Goal: Complete application form

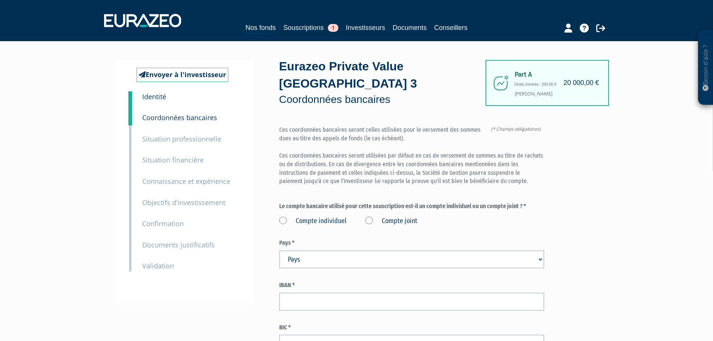
click at [322, 216] on label "Compte individuel" at bounding box center [312, 221] width 67 height 10
click at [0, 0] on individuel "Compte individuel" at bounding box center [0, 0] width 0 height 0
click at [421, 250] on select "Pays Afghanistan Afrique du Sud Albanie Algérie Allemagne Andorre" at bounding box center [411, 259] width 265 height 18
select select "75"
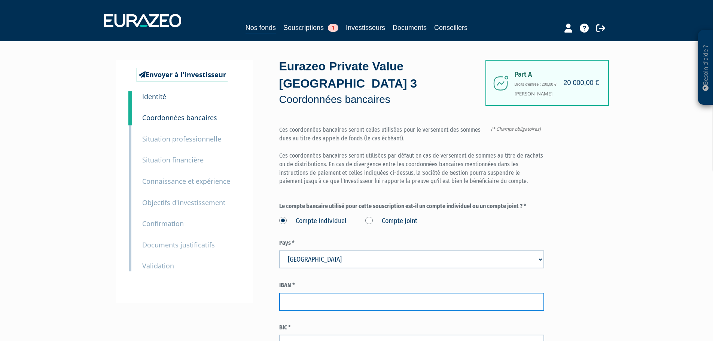
click at [352, 293] on input "text" at bounding box center [411, 302] width 265 height 18
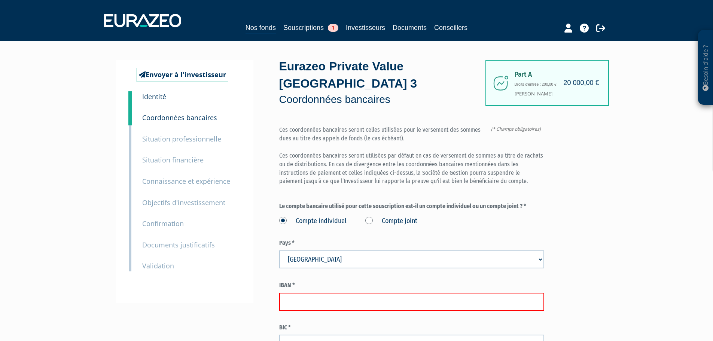
click at [324, 293] on input "text" at bounding box center [411, 302] width 265 height 18
click at [297, 293] on input "FR761820" at bounding box center [411, 302] width 265 height 18
click at [322, 293] on input "FR76 1820" at bounding box center [411, 302] width 265 height 18
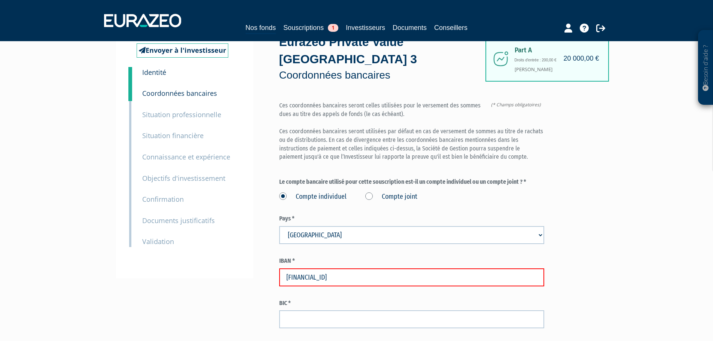
scroll to position [37, 0]
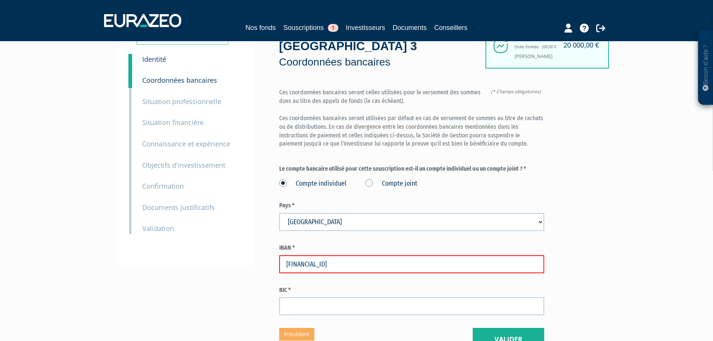
type input "FR76 1820 6003 7865 0653 1644 159"
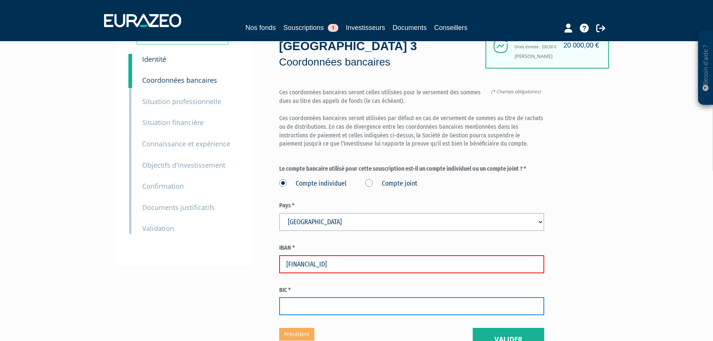
click at [337, 297] on input "text" at bounding box center [411, 306] width 265 height 18
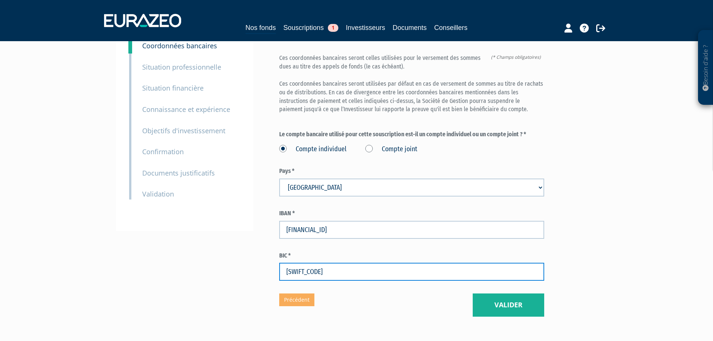
scroll to position [28, 0]
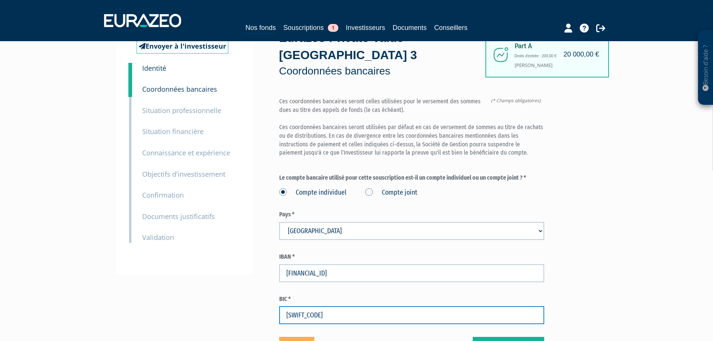
type input "AGRIFRPP882"
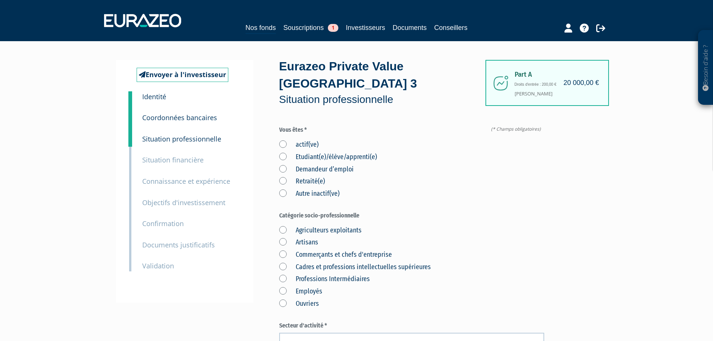
click at [283, 140] on label "actif(ve)" at bounding box center [298, 145] width 39 height 10
click at [0, 0] on input "actif(ve)" at bounding box center [0, 0] width 0 height 0
click at [284, 152] on label "Etudiant(e)/élève/apprenti(e)" at bounding box center [328, 157] width 98 height 10
click at [0, 0] on input "Etudiant(e)/élève/apprenti(e)" at bounding box center [0, 0] width 0 height 0
click at [284, 140] on label "actif(ve)" at bounding box center [298, 145] width 39 height 10
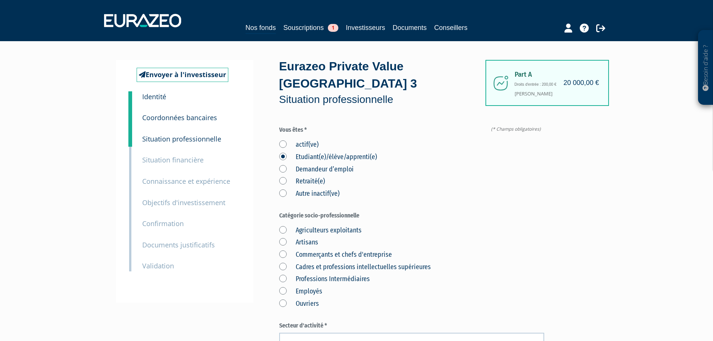
click at [0, 0] on input "actif(ve)" at bounding box center [0, 0] width 0 height 0
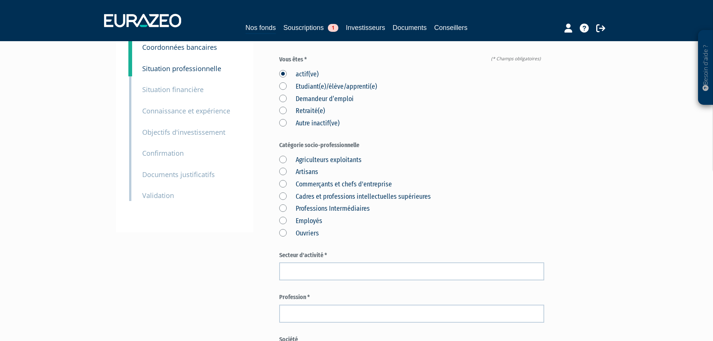
scroll to position [75, 0]
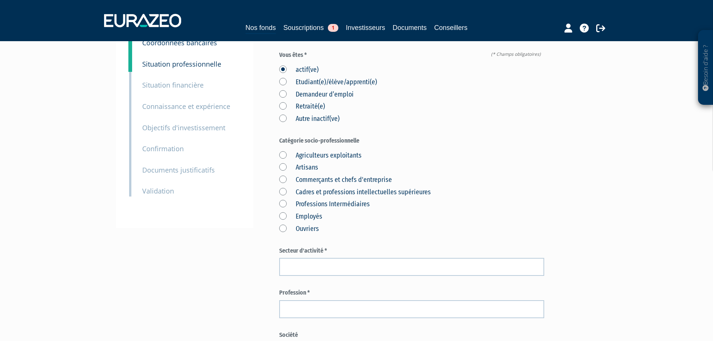
click at [282, 187] on label "Cadres et professions intellectuelles supérieures" at bounding box center [355, 192] width 152 height 10
click at [0, 0] on supérieures "Cadres et professions intellectuelles supérieures" at bounding box center [0, 0] width 0 height 0
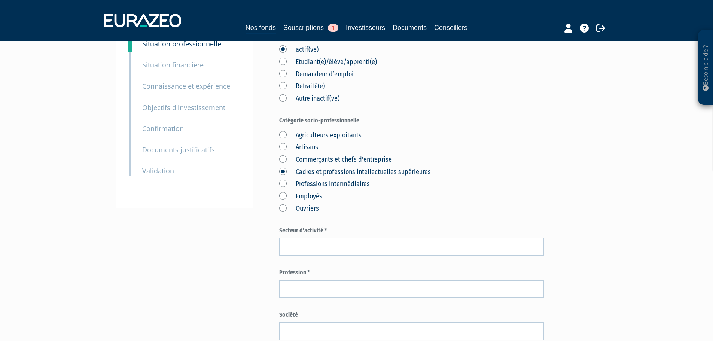
scroll to position [150, 0]
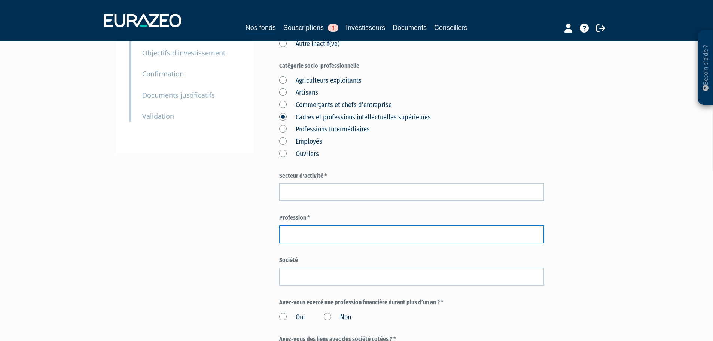
click at [296, 225] on input "text" at bounding box center [411, 234] width 265 height 18
type input "Cadre de santé"
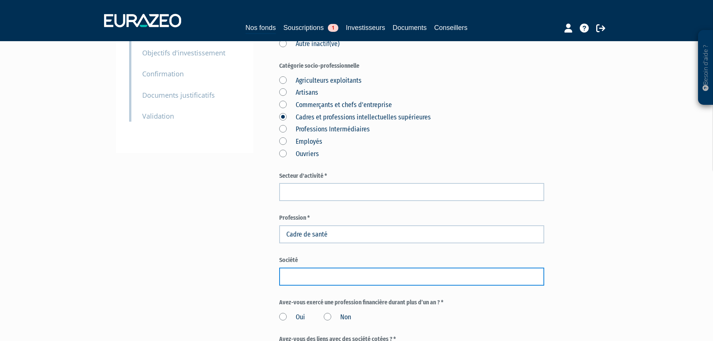
click at [318, 267] on input "text" at bounding box center [411, 276] width 265 height 18
paste input "SSIAD Lannelongue"
type input "SSIAD Lannelongue"
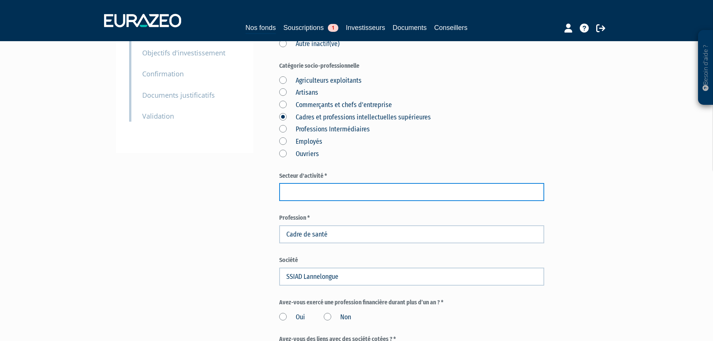
click at [297, 183] on input "text" at bounding box center [411, 192] width 265 height 18
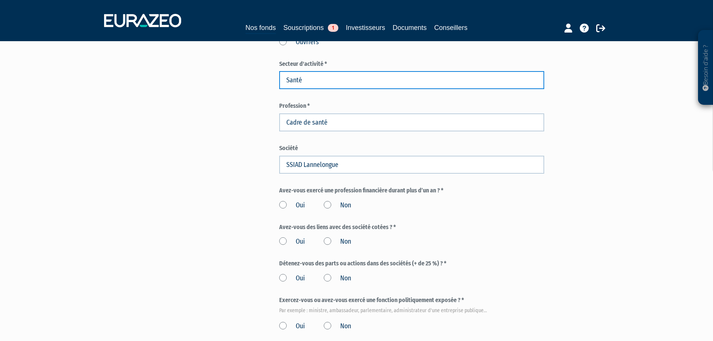
scroll to position [262, 0]
type input "Santé"
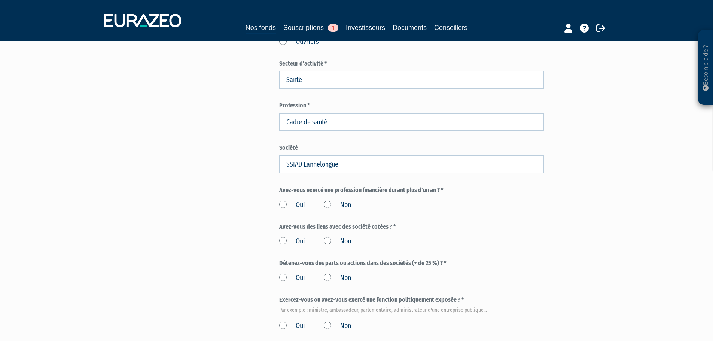
click at [324, 200] on label "Non" at bounding box center [337, 205] width 27 height 10
click at [0, 0] on input "Non" at bounding box center [0, 0] width 0 height 0
click at [326, 236] on label "Non" at bounding box center [337, 241] width 27 height 10
click at [0, 0] on input "Non" at bounding box center [0, 0] width 0 height 0
click at [329, 273] on label "Non" at bounding box center [337, 278] width 27 height 10
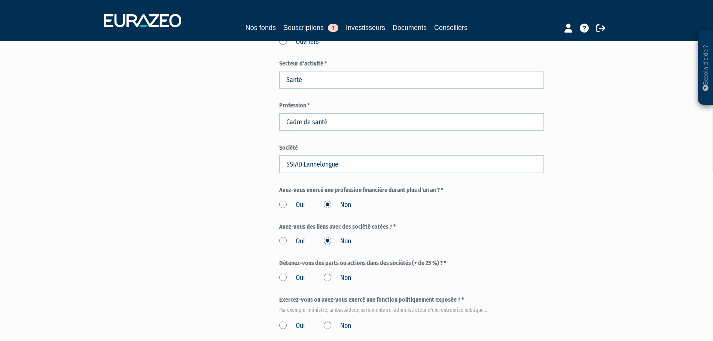
click at [0, 0] on input "Non" at bounding box center [0, 0] width 0 height 0
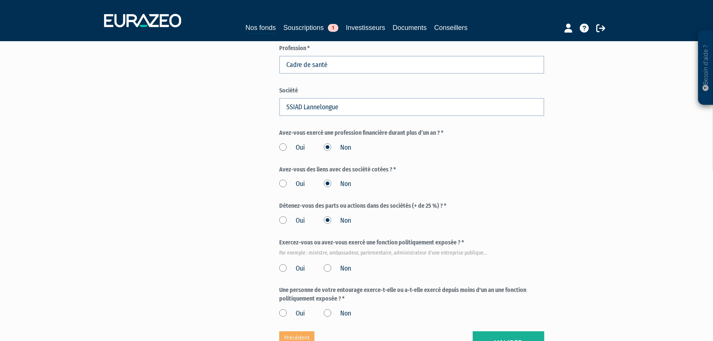
scroll to position [337, 0]
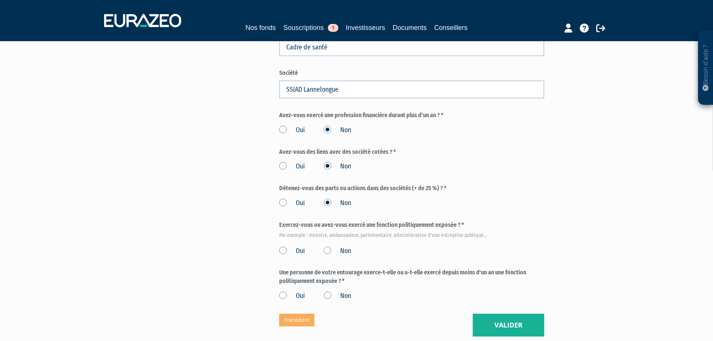
click at [326, 246] on label "Non" at bounding box center [337, 251] width 27 height 10
click at [0, 0] on input "Non" at bounding box center [0, 0] width 0 height 0
click at [328, 291] on label "Non" at bounding box center [337, 296] width 27 height 10
click at [0, 0] on input "Non" at bounding box center [0, 0] width 0 height 0
click at [522, 313] on button "Valider" at bounding box center [507, 324] width 71 height 23
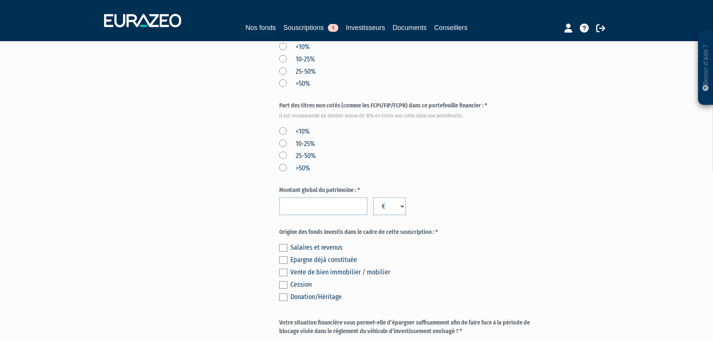
scroll to position [374, 0]
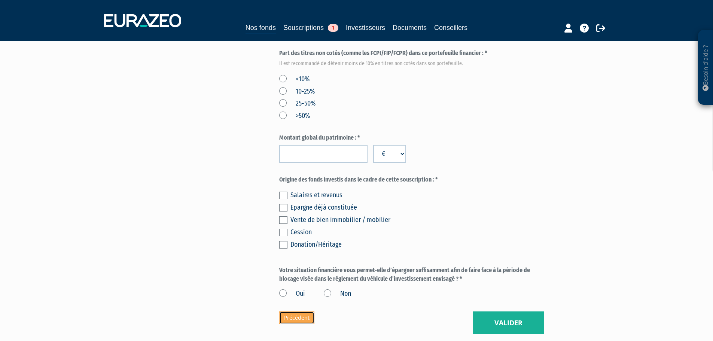
click at [294, 311] on link "Précédent" at bounding box center [296, 317] width 35 height 13
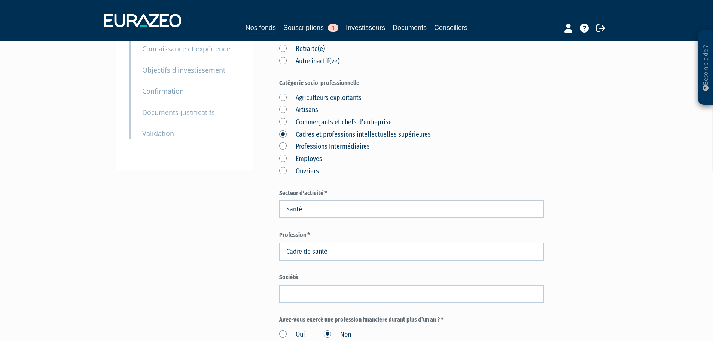
scroll to position [150, 0]
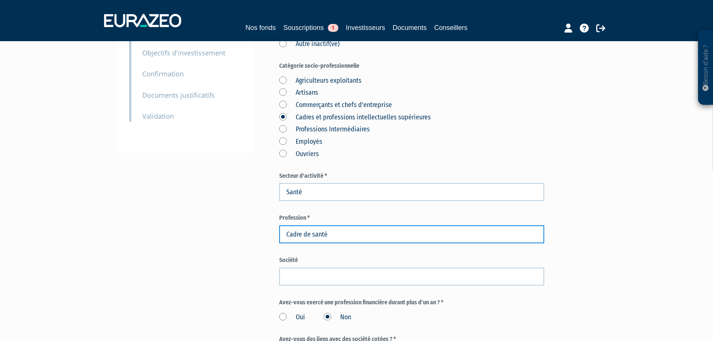
drag, startPoint x: 335, startPoint y: 219, endPoint x: 279, endPoint y: 215, distance: 56.2
click at [279, 225] on input "Cadre de santé" at bounding box center [411, 234] width 265 height 18
drag, startPoint x: 362, startPoint y: 217, endPoint x: 313, endPoint y: 218, distance: 48.6
click at [313, 225] on input "Infirmière coordinatrice" at bounding box center [411, 234] width 265 height 18
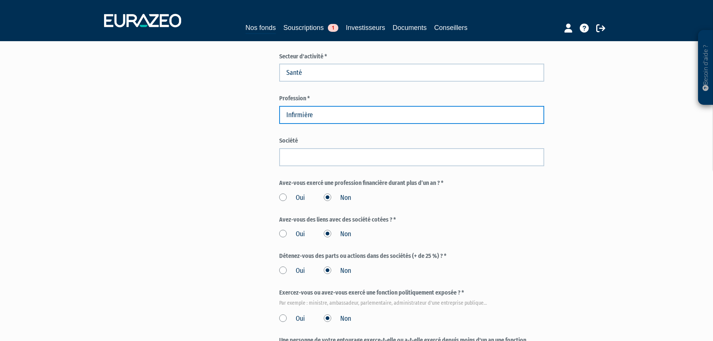
scroll to position [224, 0]
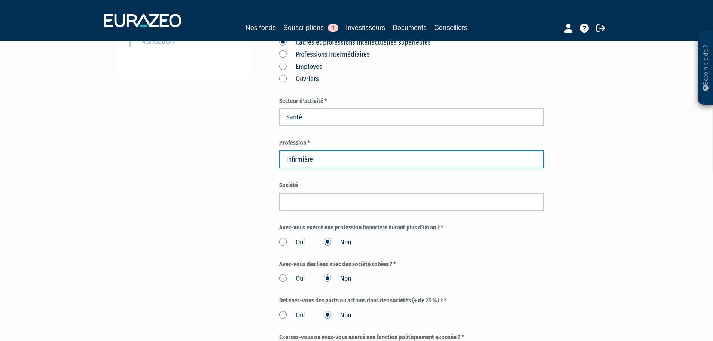
type input "Infirmière"
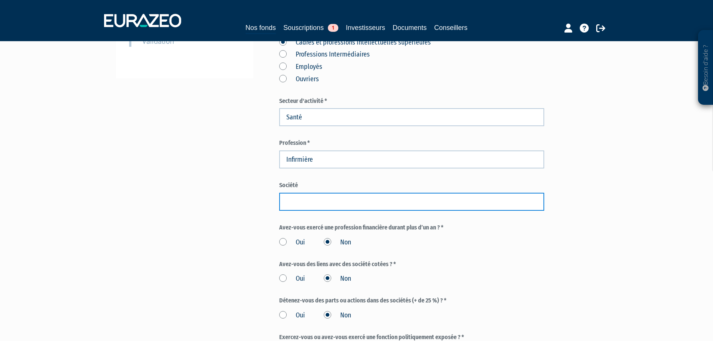
click at [309, 193] on input "text" at bounding box center [411, 202] width 265 height 18
type input "SSIAD Lannelongue"
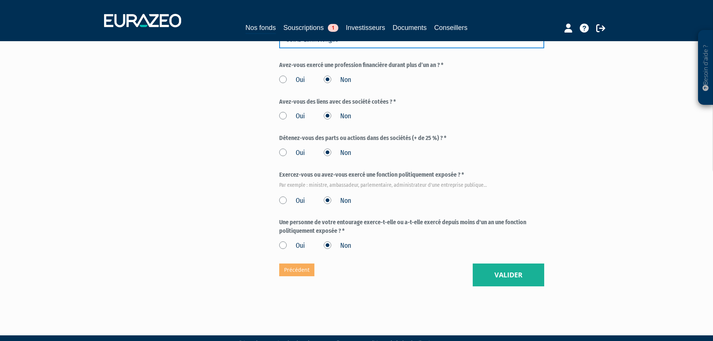
scroll to position [388, 0]
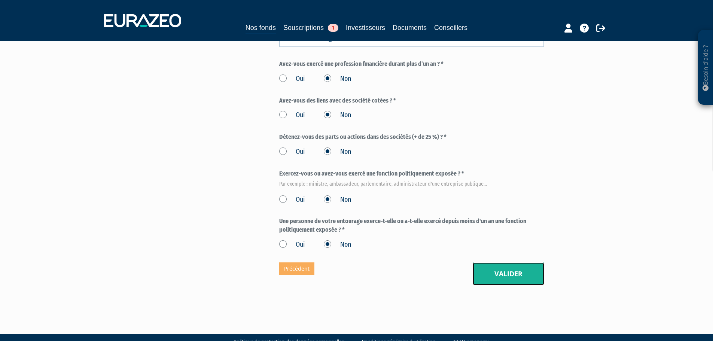
click at [510, 262] on button "Valider" at bounding box center [507, 273] width 71 height 23
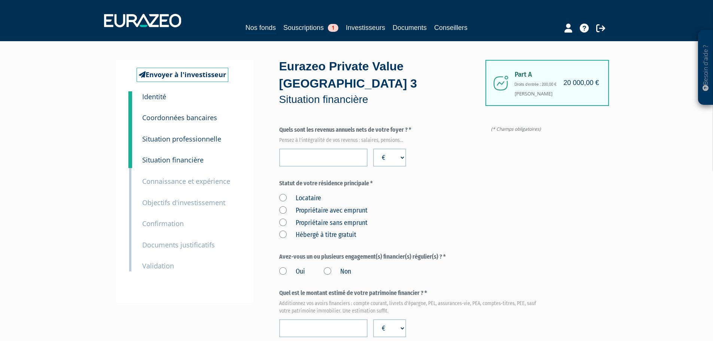
click at [321, 218] on label "Propriétaire sans emprunt" at bounding box center [323, 223] width 88 height 10
click at [0, 0] on emprunt "Propriétaire sans emprunt" at bounding box center [0, 0] width 0 height 0
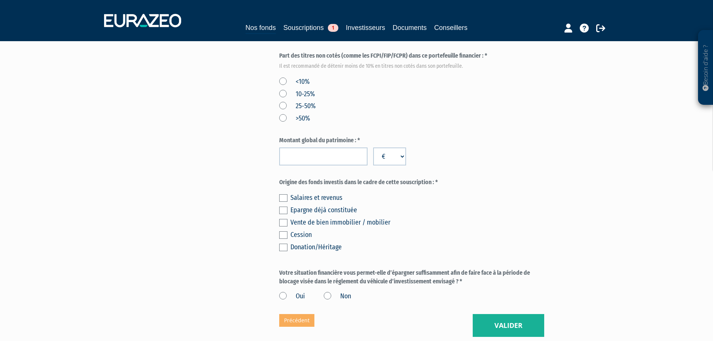
scroll to position [423, 0]
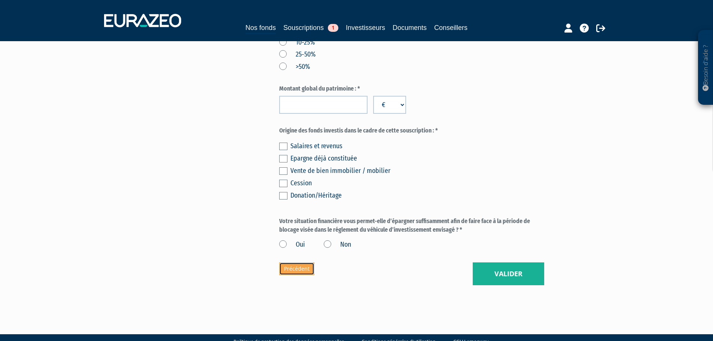
click at [302, 262] on link "Précédent" at bounding box center [296, 268] width 35 height 13
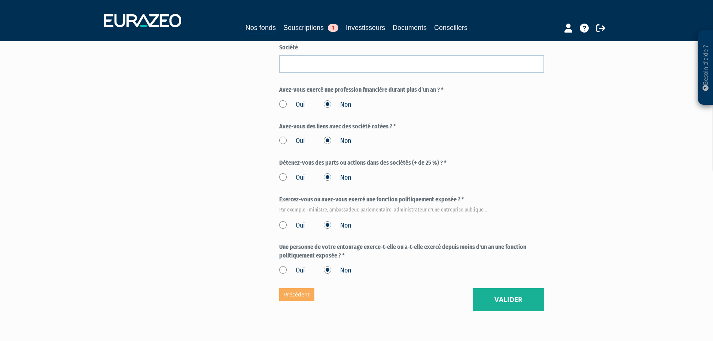
scroll to position [388, 0]
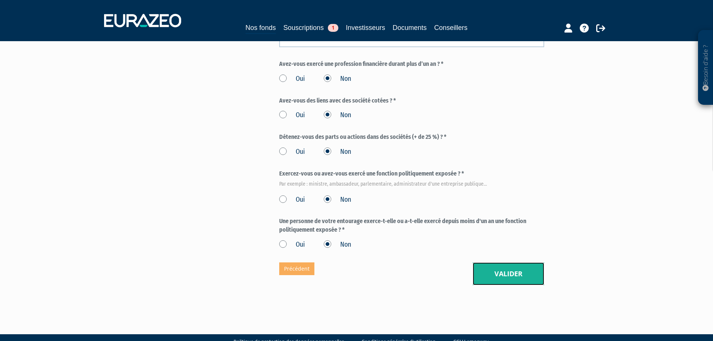
click at [512, 263] on button "Valider" at bounding box center [507, 273] width 71 height 23
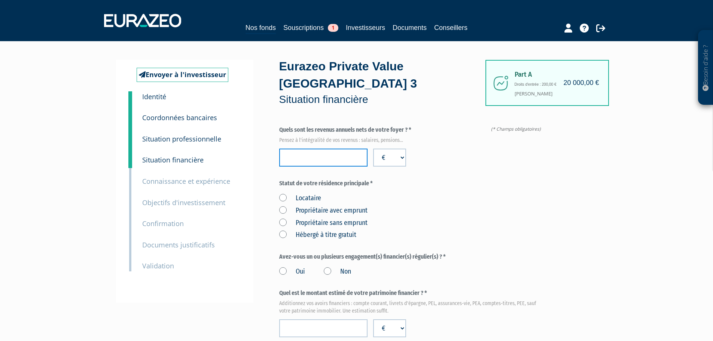
click at [336, 149] on input "number" at bounding box center [323, 158] width 88 height 18
click at [419, 203] on div "Locataire Propriétaire avec emprunt Propriétaire sans emprunt Hébergé à titre g…" at bounding box center [411, 215] width 265 height 49
drag, startPoint x: 310, startPoint y: 141, endPoint x: 264, endPoint y: 141, distance: 45.3
type input "215535"
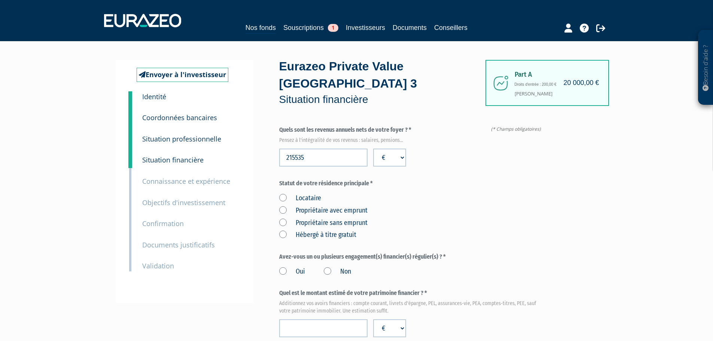
click at [447, 211] on div "Locataire Propriétaire avec emprunt Propriétaire sans emprunt Hébergé à titre g…" at bounding box center [411, 215] width 265 height 49
click at [285, 218] on label "Propriétaire sans emprunt" at bounding box center [323, 223] width 88 height 10
click at [0, 0] on emprunt "Propriétaire sans emprunt" at bounding box center [0, 0] width 0 height 0
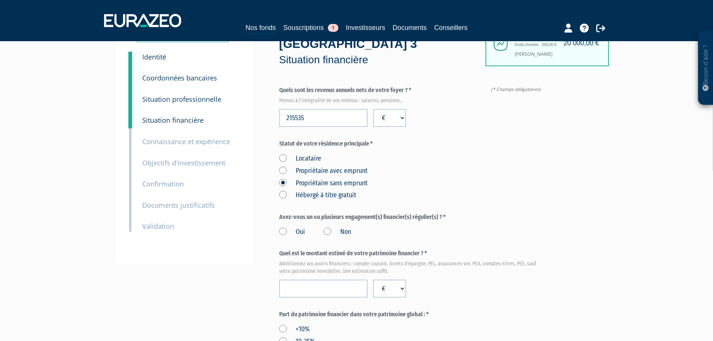
scroll to position [75, 0]
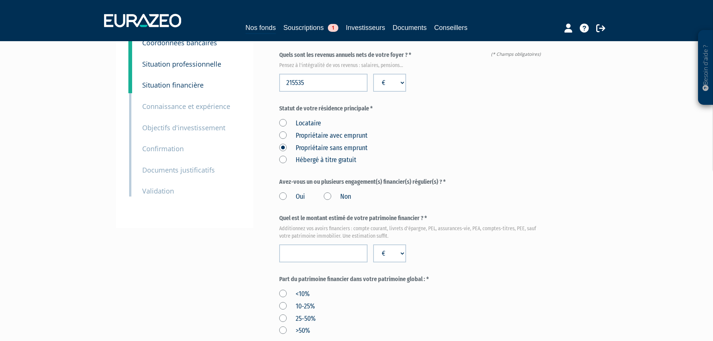
click at [281, 192] on label "Oui" at bounding box center [292, 197] width 26 height 10
click at [0, 0] on input "Oui" at bounding box center [0, 0] width 0 height 0
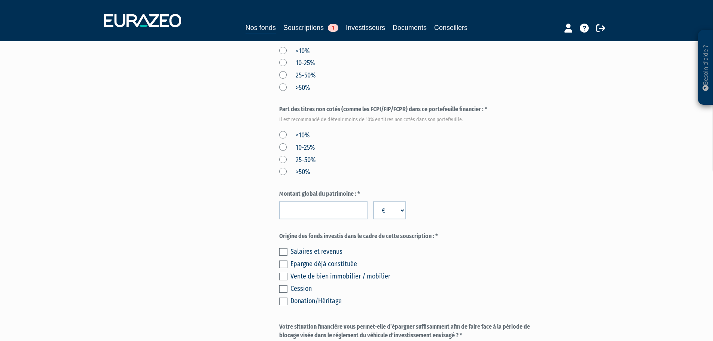
scroll to position [449, 0]
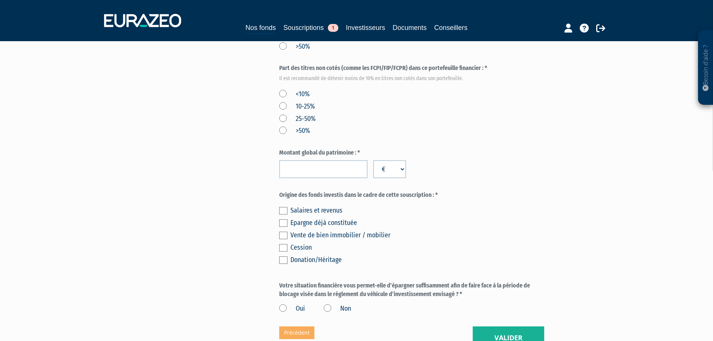
click at [283, 219] on label at bounding box center [283, 222] width 8 height 7
click at [0, 0] on input "checkbox" at bounding box center [0, 0] width 0 height 0
click at [284, 304] on label "Oui" at bounding box center [292, 309] width 26 height 10
click at [0, 0] on input "Oui" at bounding box center [0, 0] width 0 height 0
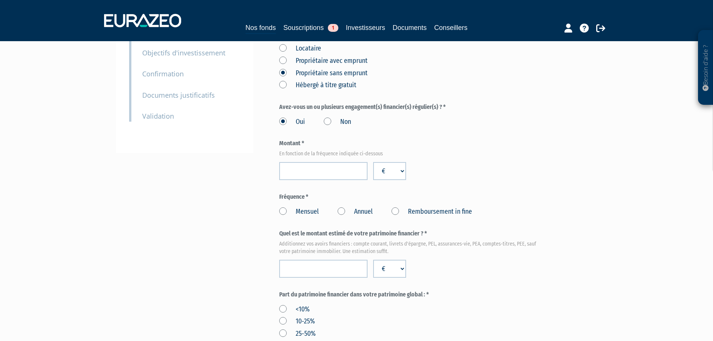
scroll to position [187, 0]
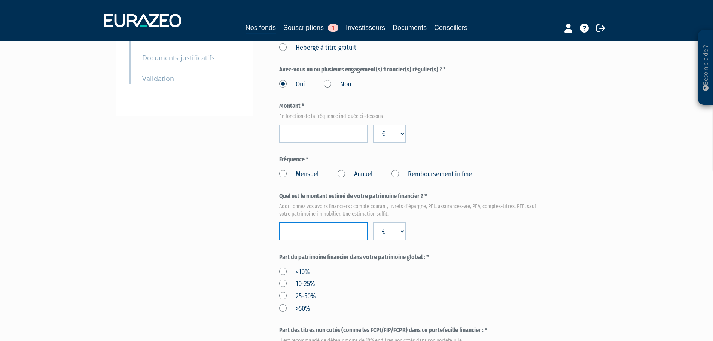
click at [312, 222] on input "number" at bounding box center [323, 231] width 88 height 18
type input "201000"
click at [362, 277] on div "<10% 10-25% 25-50% >50%" at bounding box center [411, 288] width 265 height 49
click at [283, 291] on label "25-50%" at bounding box center [297, 296] width 36 height 10
click at [0, 0] on input "25-50%" at bounding box center [0, 0] width 0 height 0
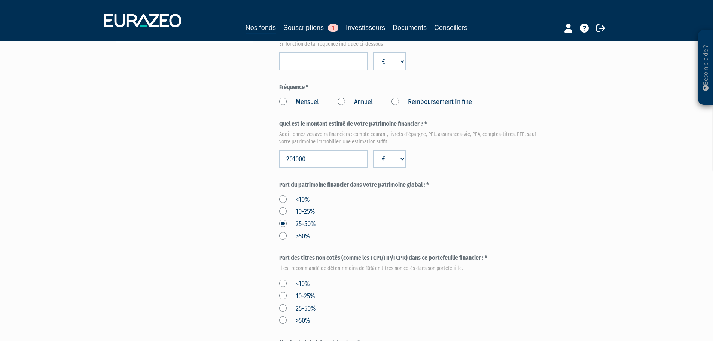
scroll to position [262, 0]
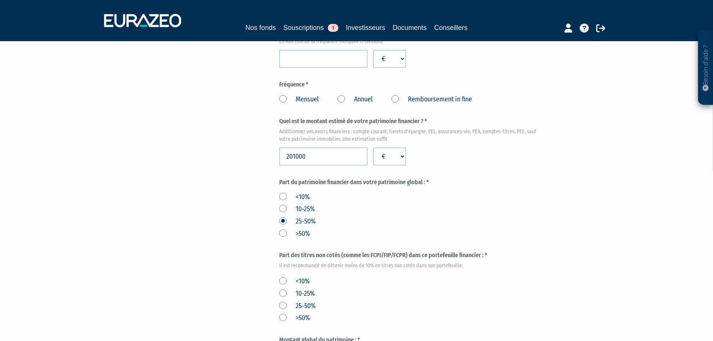
click at [285, 276] on label "<10%" at bounding box center [294, 281] width 30 height 10
click at [0, 0] on input "<10%" at bounding box center [0, 0] width 0 height 0
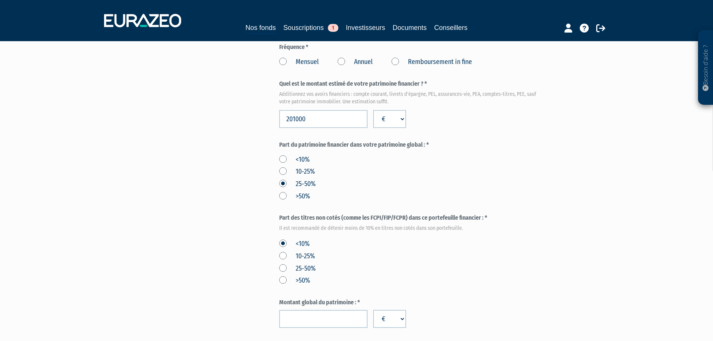
click at [283, 251] on label "10-25%" at bounding box center [297, 256] width 36 height 10
click at [0, 0] on input "10-25%" at bounding box center [0, 0] width 0 height 0
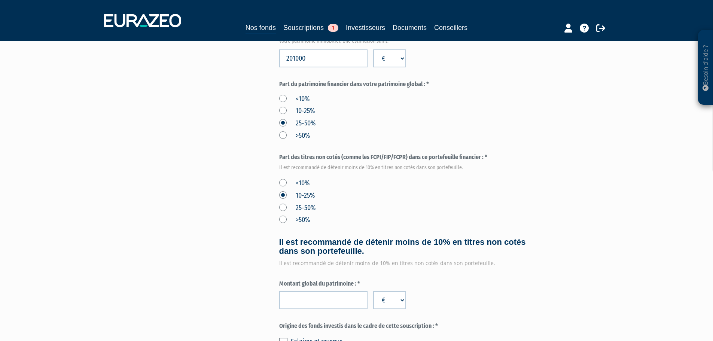
scroll to position [374, 0]
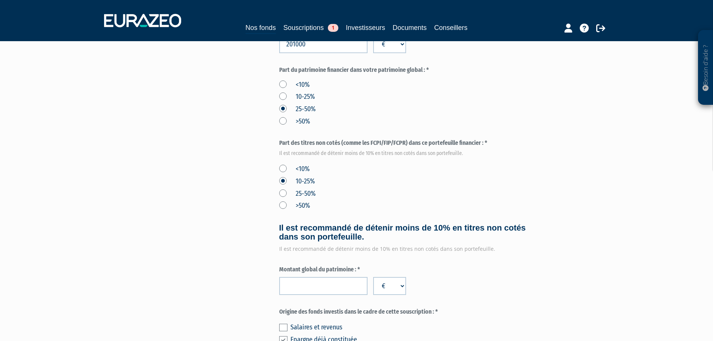
click at [282, 164] on label "<10%" at bounding box center [294, 169] width 30 height 10
click at [0, 0] on input "<10%" at bounding box center [0, 0] width 0 height 0
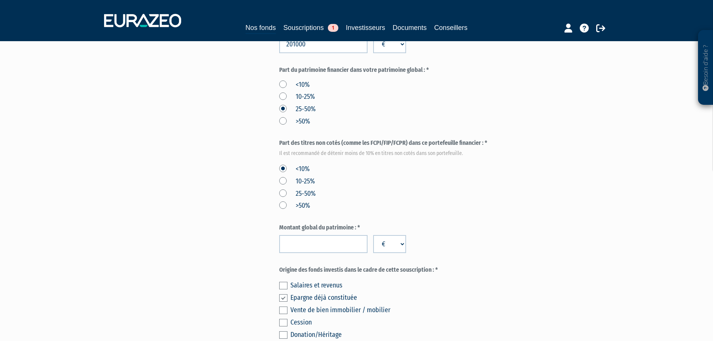
click at [282, 177] on label "10-25%" at bounding box center [297, 182] width 36 height 10
click at [0, 0] on input "10-25%" at bounding box center [0, 0] width 0 height 0
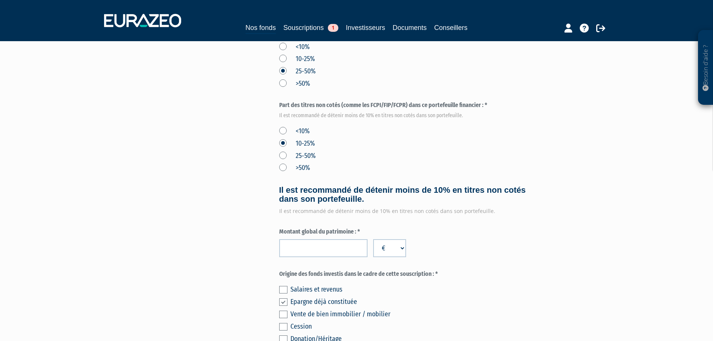
scroll to position [412, 0]
click at [332, 239] on input "number" at bounding box center [323, 248] width 88 height 18
type input "465000"
click at [484, 270] on div "Origine des fonds investis dans le cadre de cette souscription : * Salaires et …" at bounding box center [411, 307] width 265 height 74
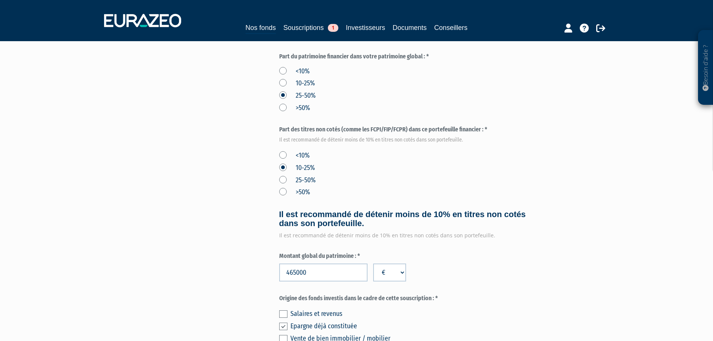
scroll to position [374, 0]
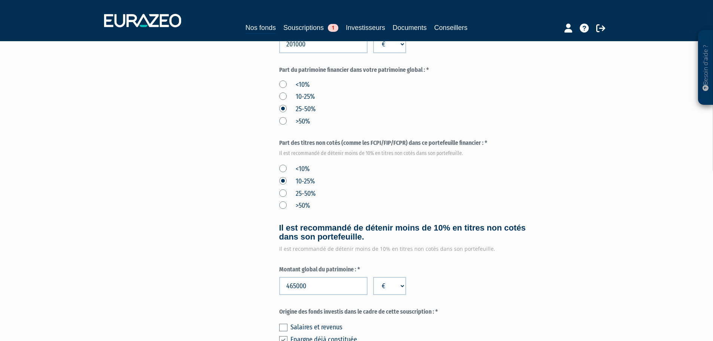
click at [499, 265] on div "Montant global du patrimoine : * 465000 € $ £" at bounding box center [411, 280] width 265 height 30
click at [473, 265] on div "Montant global du patrimoine : * 465000 € $ £" at bounding box center [411, 280] width 265 height 30
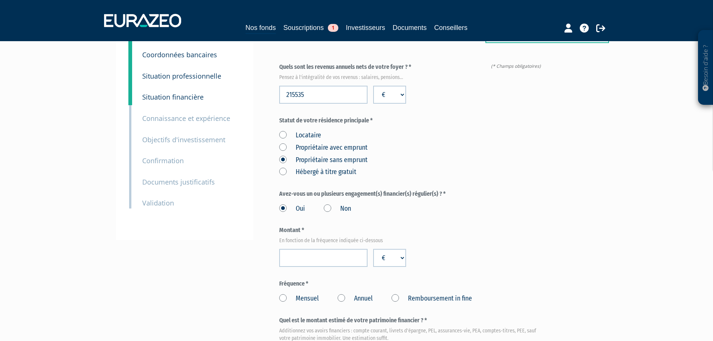
scroll to position [75, 0]
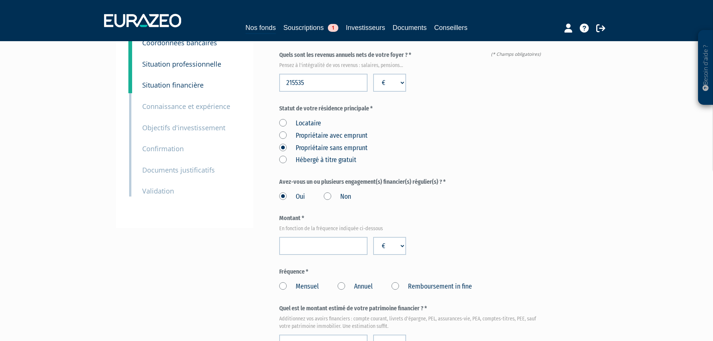
click at [283, 282] on label "Mensuel" at bounding box center [299, 287] width 40 height 10
click at [0, 0] on input "Mensuel" at bounding box center [0, 0] width 0 height 0
click at [340, 282] on label "Annuel" at bounding box center [354, 287] width 35 height 10
click at [0, 0] on Annuel "Annuel" at bounding box center [0, 0] width 0 height 0
click at [319, 237] on input "number" at bounding box center [323, 246] width 88 height 18
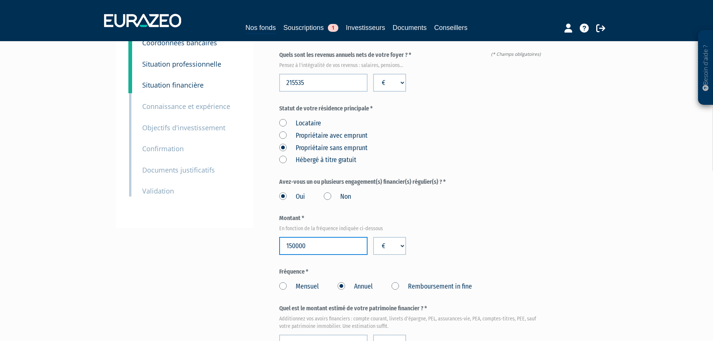
click at [295, 237] on input "150000" at bounding box center [323, 246] width 88 height 18
drag, startPoint x: 317, startPoint y: 229, endPoint x: 273, endPoint y: 229, distance: 44.5
type input "72000"
click at [458, 232] on div "Montant * En fonction de la fréquence indiquée ci-dessous 72000 € $ £" at bounding box center [411, 234] width 265 height 41
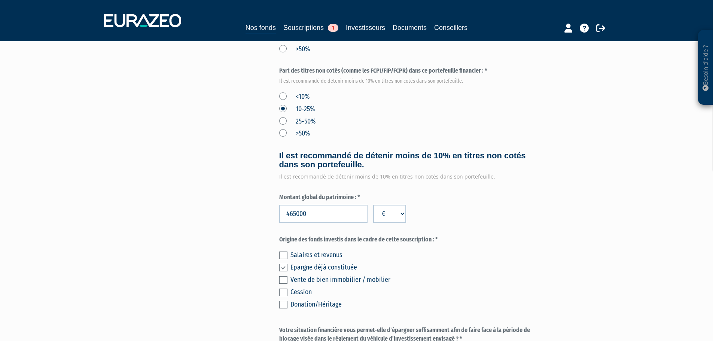
scroll to position [555, 0]
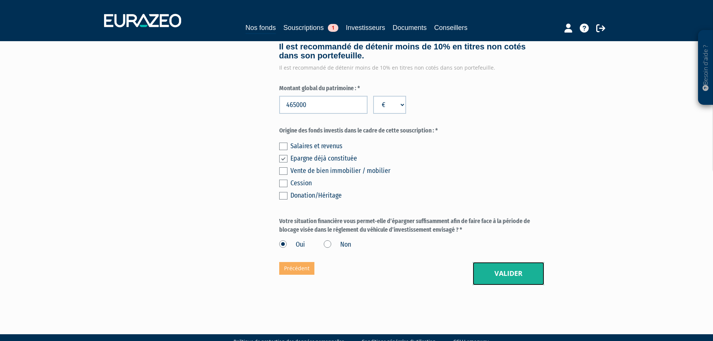
click at [517, 262] on button "Valider" at bounding box center [507, 273] width 71 height 23
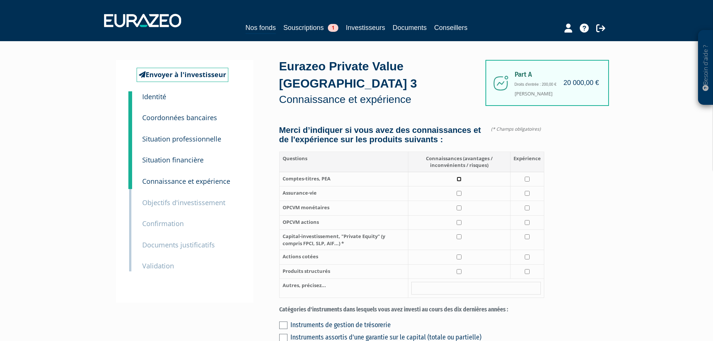
click at [459, 177] on input "checkbox" at bounding box center [458, 179] width 5 height 5
checkbox input "true"
click at [528, 191] on input "checkbox" at bounding box center [526, 193] width 5 height 5
checkbox input "true"
click at [526, 205] on input "checkbox" at bounding box center [526, 207] width 5 height 5
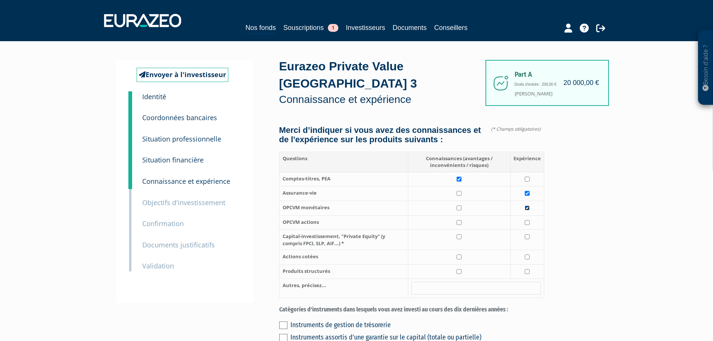
checkbox input "true"
click at [526, 220] on input "checkbox" at bounding box center [526, 222] width 5 height 5
checkbox input "true"
click at [527, 234] on input "checkbox" at bounding box center [526, 236] width 5 height 5
checkbox input "true"
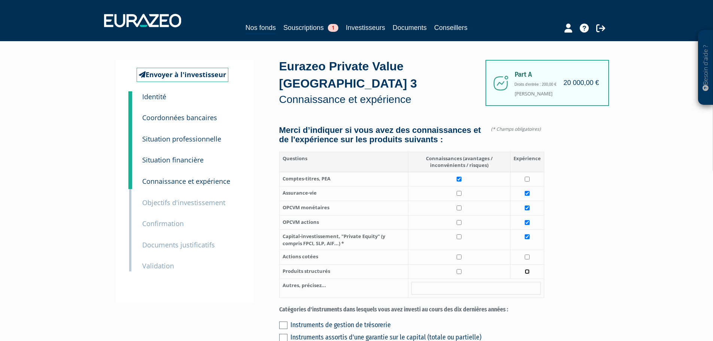
click at [528, 269] on input "checkbox" at bounding box center [526, 271] width 5 height 5
checkbox input "true"
click at [460, 254] on input "checkbox" at bounding box center [458, 256] width 5 height 5
checkbox input "true"
click at [460, 234] on input "checkbox" at bounding box center [458, 236] width 5 height 5
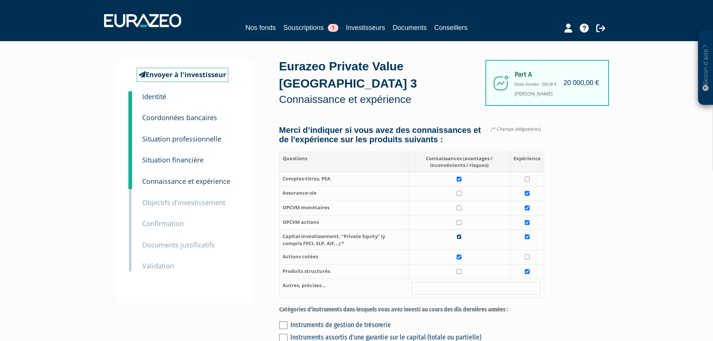
checkbox input "true"
click at [527, 234] on input "checkbox" at bounding box center [526, 236] width 5 height 5
checkbox input "false"
click at [460, 191] on input "checkbox" at bounding box center [458, 193] width 5 height 5
checkbox input "true"
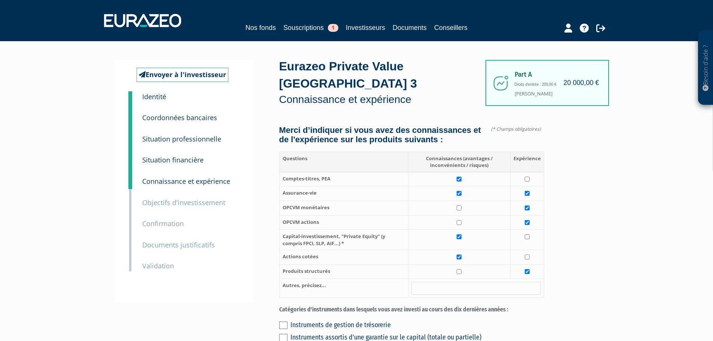
click at [462, 201] on td at bounding box center [459, 208] width 102 height 15
checkbox input "true"
click at [460, 220] on input "checkbox" at bounding box center [458, 222] width 5 height 5
checkbox input "true"
click at [459, 269] on input "checkbox" at bounding box center [458, 271] width 5 height 5
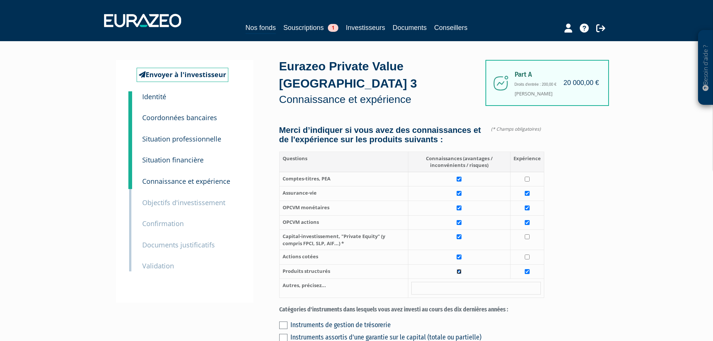
checkbox input "true"
click at [527, 269] on input "checkbox" at bounding box center [526, 271] width 5 height 5
checkbox input "true"
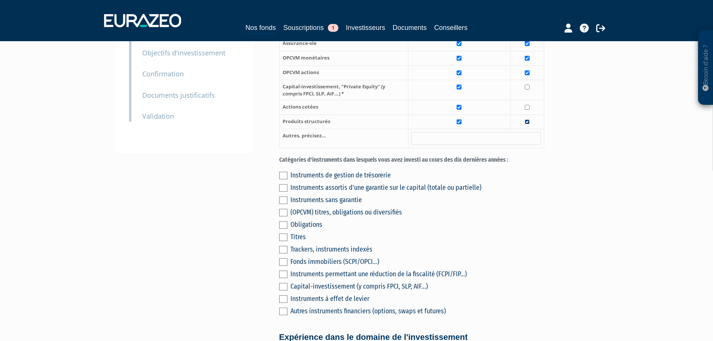
scroll to position [112, 0]
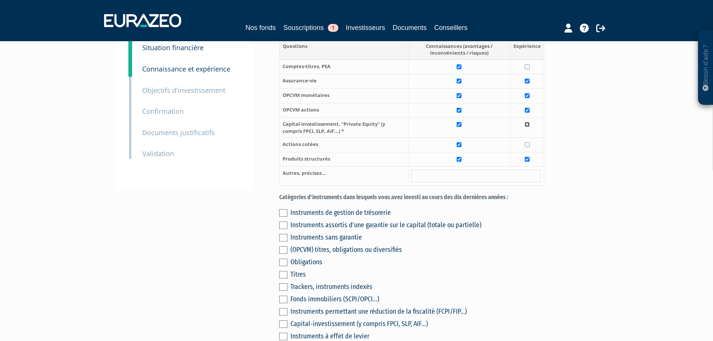
click at [526, 122] on input "checkbox" at bounding box center [526, 124] width 5 height 5
click at [286, 246] on label at bounding box center [283, 249] width 8 height 7
click at [0, 0] on input "checkbox" at bounding box center [0, 0] width 0 height 0
click at [285, 221] on label at bounding box center [283, 224] width 8 height 7
click at [0, 0] on input "checkbox" at bounding box center [0, 0] width 0 height 0
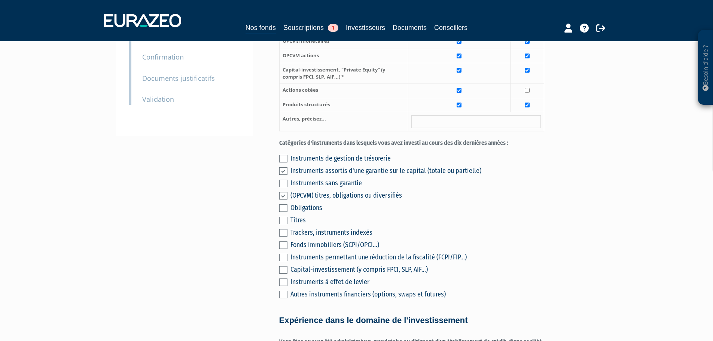
scroll to position [262, 0]
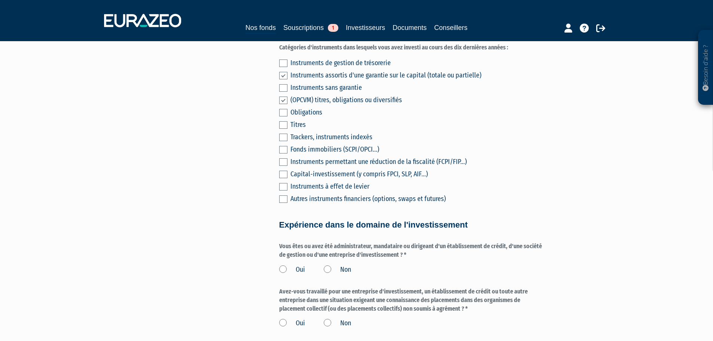
click at [326, 265] on label "Non" at bounding box center [337, 270] width 27 height 10
click at [0, 0] on input "Non" at bounding box center [0, 0] width 0 height 0
click at [326, 318] on label "Non" at bounding box center [337, 323] width 27 height 10
click at [0, 0] on input "Non" at bounding box center [0, 0] width 0 height 0
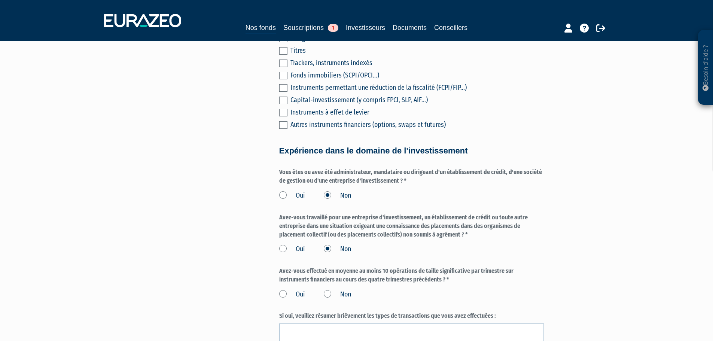
scroll to position [337, 0]
click at [324, 289] on label "Non" at bounding box center [337, 294] width 27 height 10
click at [0, 0] on input "Non" at bounding box center [0, 0] width 0 height 0
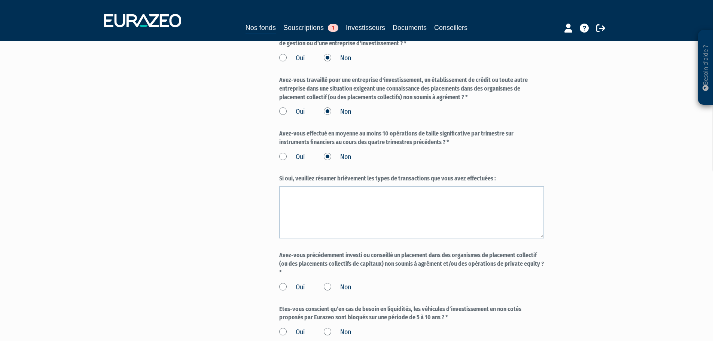
scroll to position [486, 0]
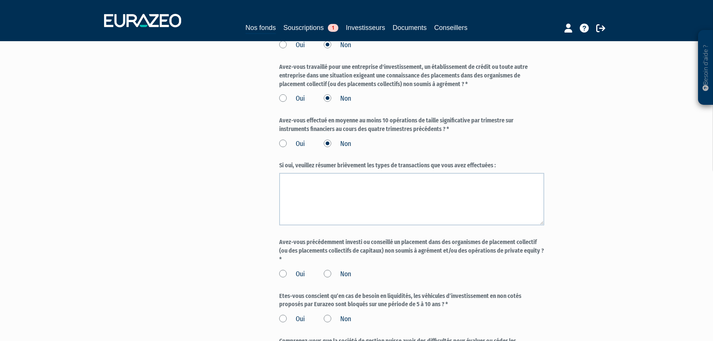
click at [330, 269] on label "Non" at bounding box center [337, 274] width 27 height 10
click at [0, 0] on input "Non" at bounding box center [0, 0] width 0 height 0
click at [327, 314] on label "Non" at bounding box center [337, 319] width 27 height 10
click at [0, 0] on input "Non" at bounding box center [0, 0] width 0 height 0
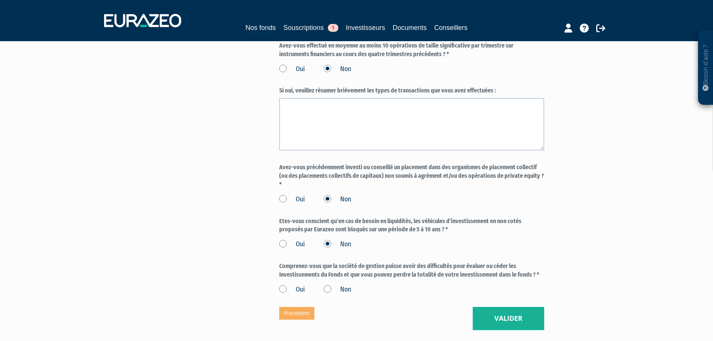
click at [281, 239] on label "Oui" at bounding box center [292, 244] width 26 height 10
click at [0, 0] on input "Oui" at bounding box center [0, 0] width 0 height 0
click at [282, 285] on label "Oui" at bounding box center [292, 290] width 26 height 10
click at [0, 0] on input "Oui" at bounding box center [0, 0] width 0 height 0
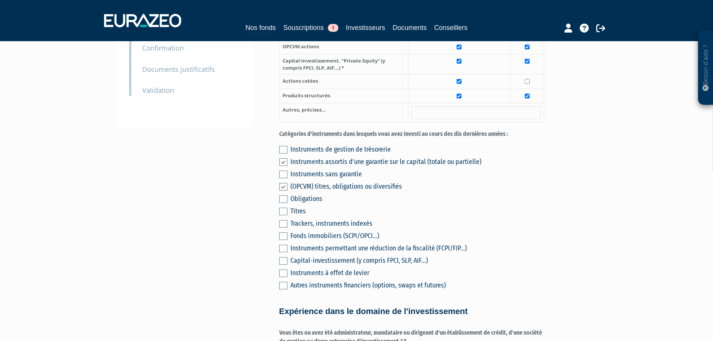
scroll to position [187, 0]
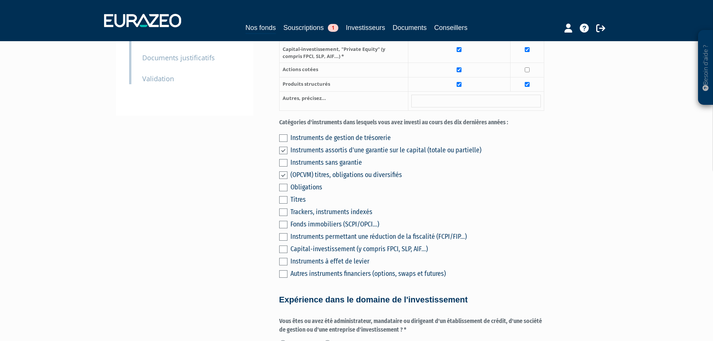
click at [284, 245] on label at bounding box center [283, 248] width 8 height 7
click at [0, 0] on input "checkbox" at bounding box center [0, 0] width 0 height 0
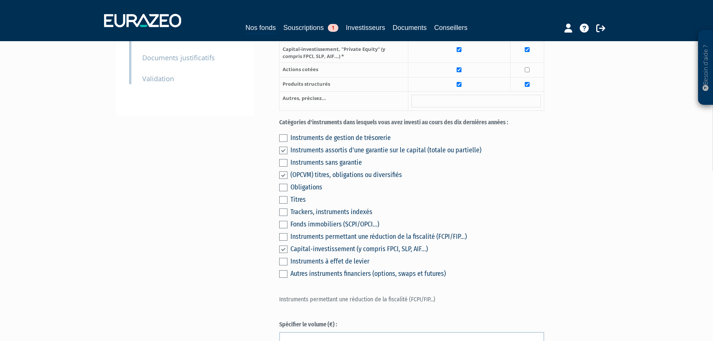
click at [284, 245] on label at bounding box center [283, 248] width 8 height 7
click at [0, 0] on input "checkbox" at bounding box center [0, 0] width 0 height 0
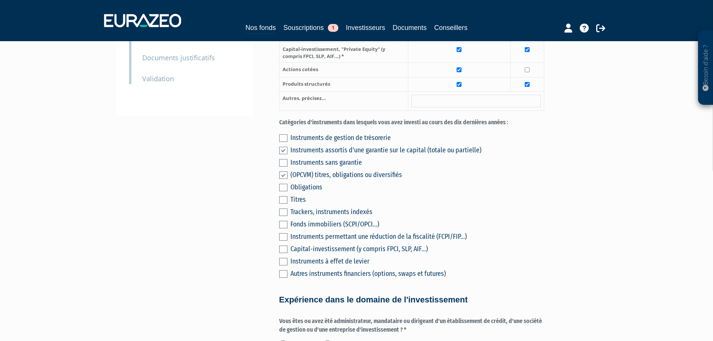
click at [284, 245] on label at bounding box center [283, 248] width 8 height 7
click at [0, 0] on input "checkbox" at bounding box center [0, 0] width 0 height 0
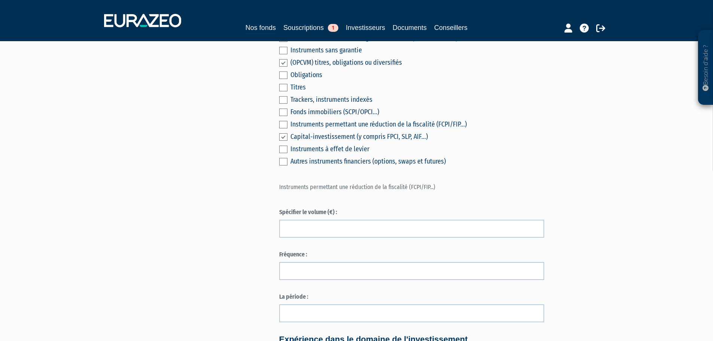
scroll to position [262, 0]
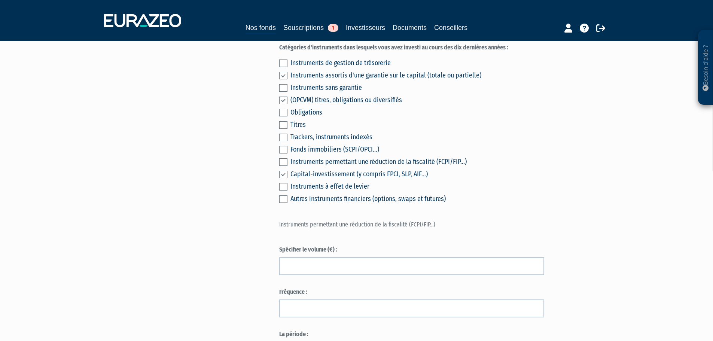
click at [285, 171] on label at bounding box center [283, 174] width 8 height 7
click at [0, 0] on input "checkbox" at bounding box center [0, 0] width 0 height 0
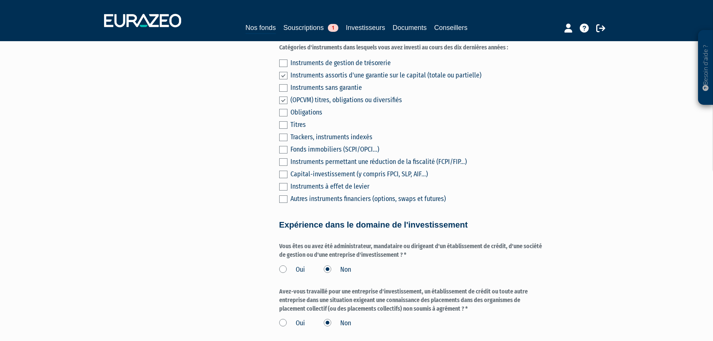
click at [285, 158] on label at bounding box center [283, 161] width 8 height 7
click at [0, 0] on input "checkbox" at bounding box center [0, 0] width 0 height 0
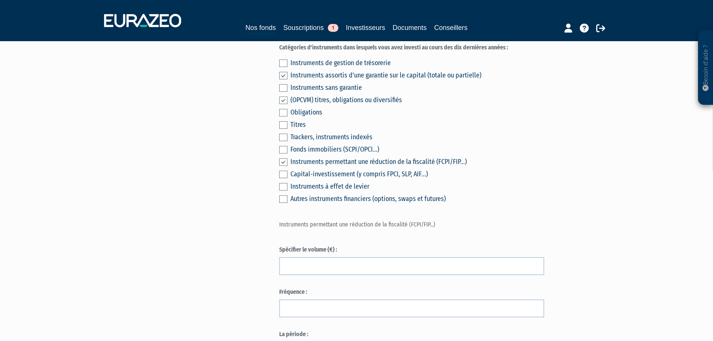
click at [283, 158] on label at bounding box center [283, 161] width 8 height 7
click at [0, 0] on input "checkbox" at bounding box center [0, 0] width 0 height 0
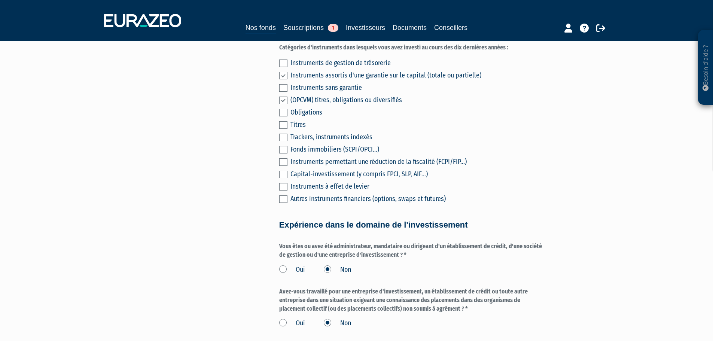
click at [282, 171] on label at bounding box center [283, 174] width 8 height 7
click at [0, 0] on input "checkbox" at bounding box center [0, 0] width 0 height 0
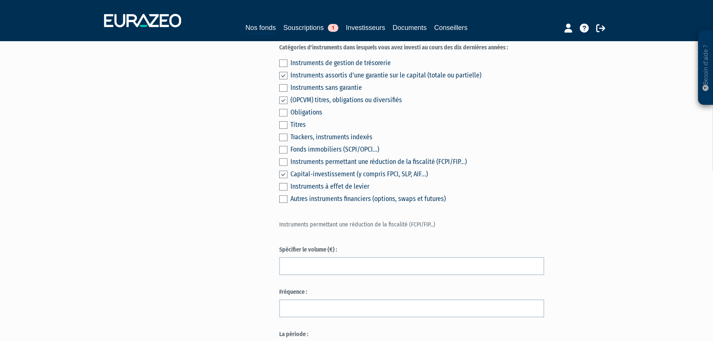
click at [282, 171] on label at bounding box center [283, 174] width 8 height 7
click at [0, 0] on input "checkbox" at bounding box center [0, 0] width 0 height 0
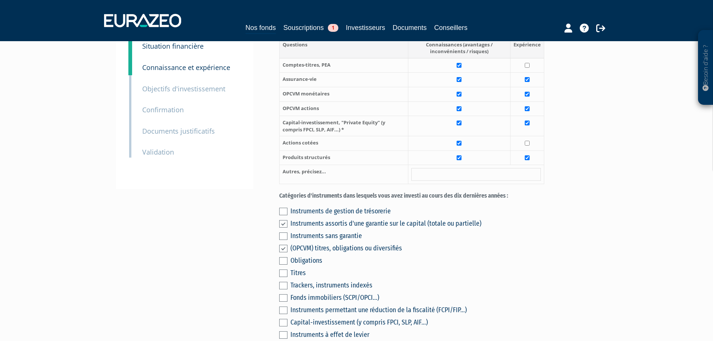
scroll to position [75, 0]
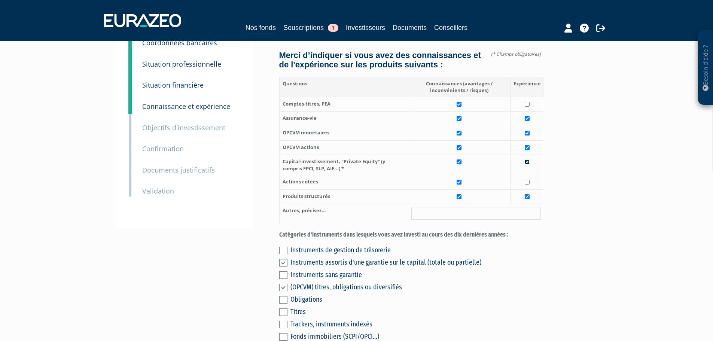
click at [529, 159] on input "checkbox" at bounding box center [526, 161] width 5 height 5
checkbox input "false"
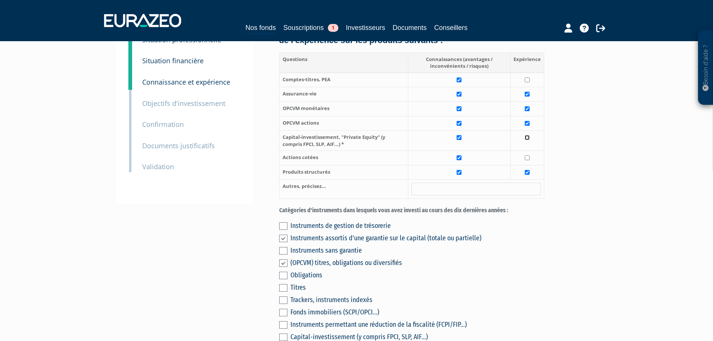
scroll to position [112, 0]
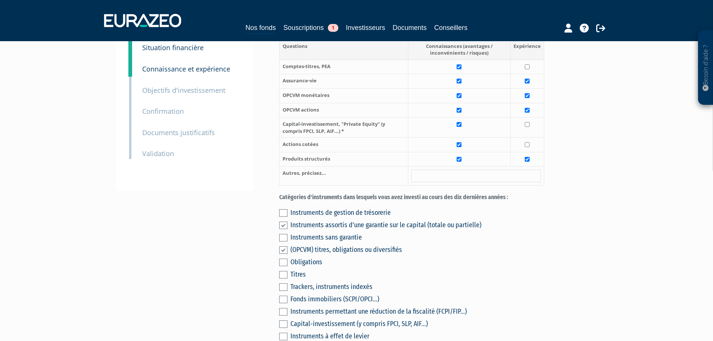
click at [281, 259] on label at bounding box center [283, 262] width 8 height 7
click at [0, 0] on input "checkbox" at bounding box center [0, 0] width 0 height 0
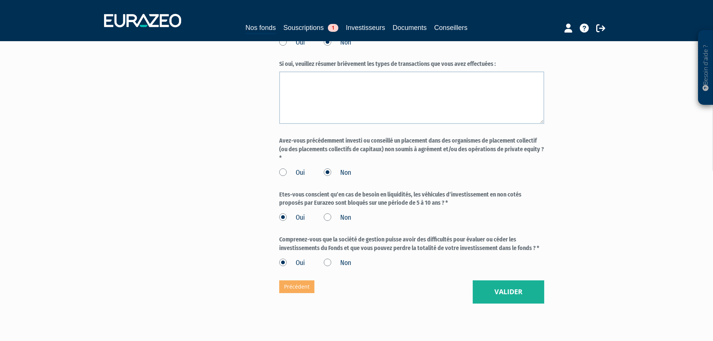
scroll to position [599, 0]
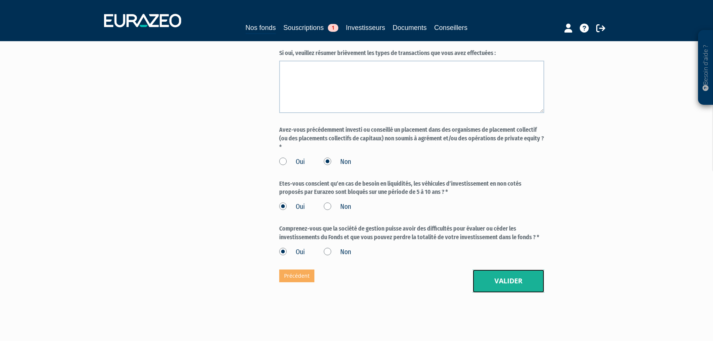
click at [505, 269] on button "Valider" at bounding box center [507, 280] width 71 height 23
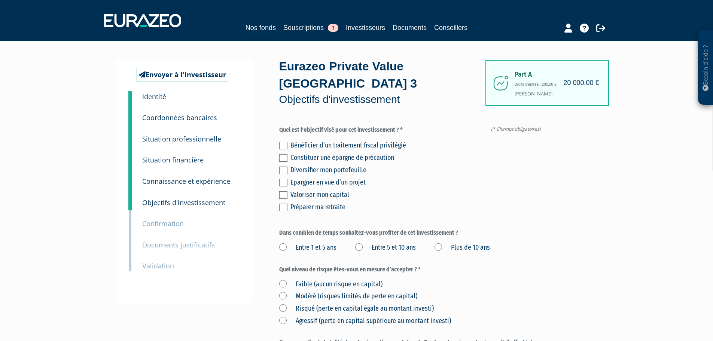
click at [285, 166] on label at bounding box center [283, 169] width 8 height 7
click at [0, 0] on input "checkbox" at bounding box center [0, 0] width 0 height 0
click at [283, 191] on label at bounding box center [283, 194] width 8 height 7
click at [0, 0] on input "checkbox" at bounding box center [0, 0] width 0 height 0
click at [283, 142] on label at bounding box center [283, 145] width 8 height 7
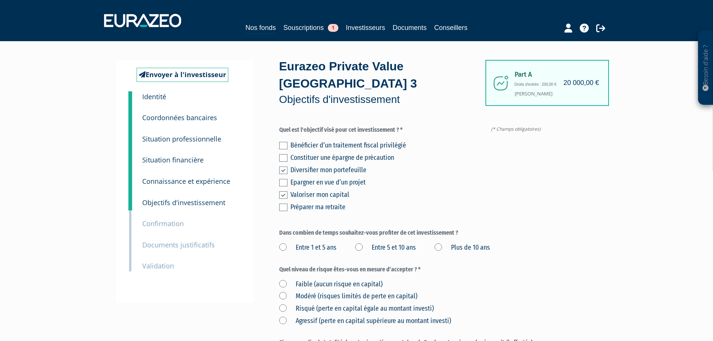
click at [0, 0] on input "checkbox" at bounding box center [0, 0] width 0 height 0
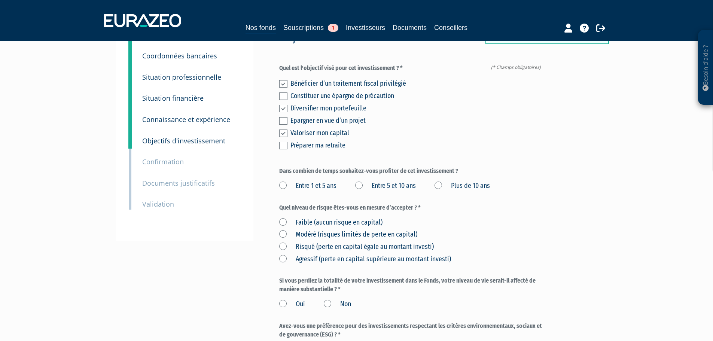
scroll to position [75, 0]
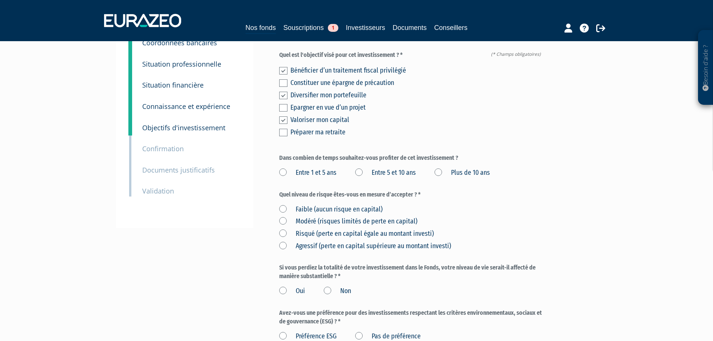
click at [359, 168] on label "Entre 5 et 10 ans" at bounding box center [385, 173] width 61 height 10
click at [0, 0] on ans "Entre 5 et 10 ans" at bounding box center [0, 0] width 0 height 0
click at [441, 168] on label "Plus de 10 ans" at bounding box center [461, 173] width 55 height 10
click at [0, 0] on ans "Plus de 10 ans" at bounding box center [0, 0] width 0 height 0
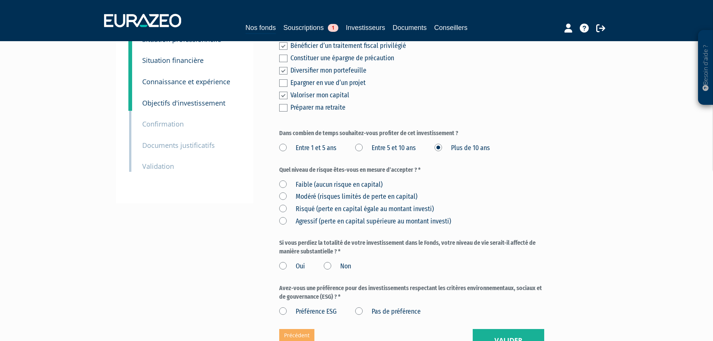
scroll to position [112, 0]
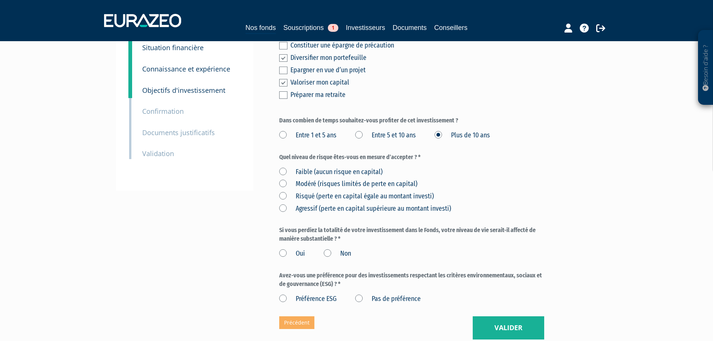
click at [283, 179] on label "Modéré (risques limités de perte en capital)" at bounding box center [348, 184] width 138 height 10
click at [0, 0] on capital\) "Modéré (risques limités de perte en capital)" at bounding box center [0, 0] width 0 height 0
click at [327, 249] on label "Non" at bounding box center [337, 254] width 27 height 10
click at [0, 0] on input "Non" at bounding box center [0, 0] width 0 height 0
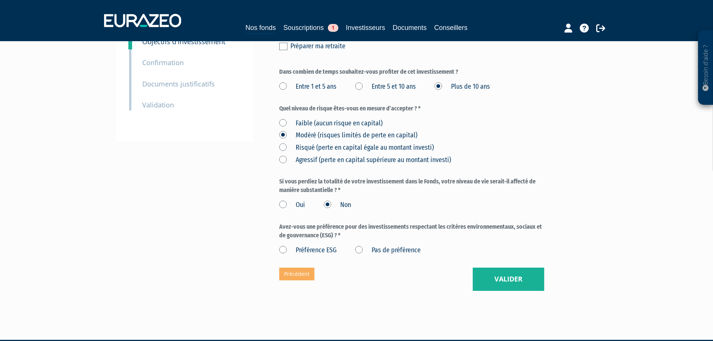
scroll to position [166, 0]
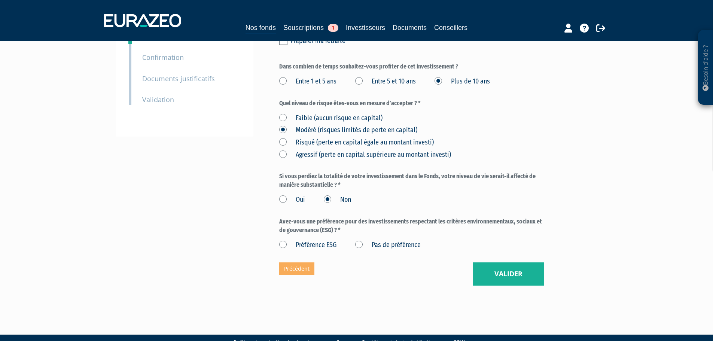
click at [358, 240] on label "Pas de préférence" at bounding box center [387, 245] width 65 height 10
click at [0, 0] on préférence "Pas de préférence" at bounding box center [0, 0] width 0 height 0
click at [513, 262] on button "Valider" at bounding box center [507, 273] width 71 height 23
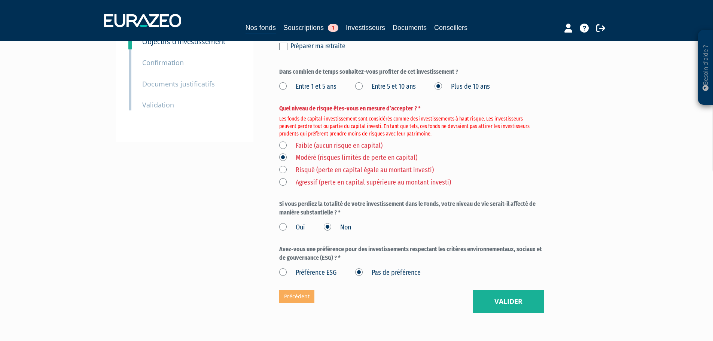
scroll to position [150, 0]
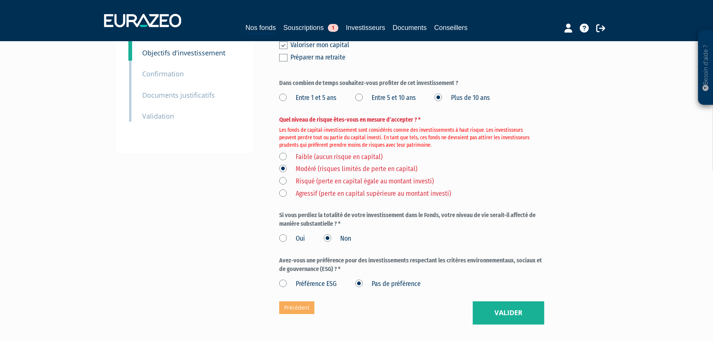
click at [339, 177] on label "Risqué (perte en capital égale au montant investi)" at bounding box center [356, 182] width 155 height 10
click at [0, 0] on investi\) "Risqué (perte en capital égale au montant investi)" at bounding box center [0, 0] width 0 height 0
click at [490, 301] on button "Valider" at bounding box center [507, 312] width 71 height 23
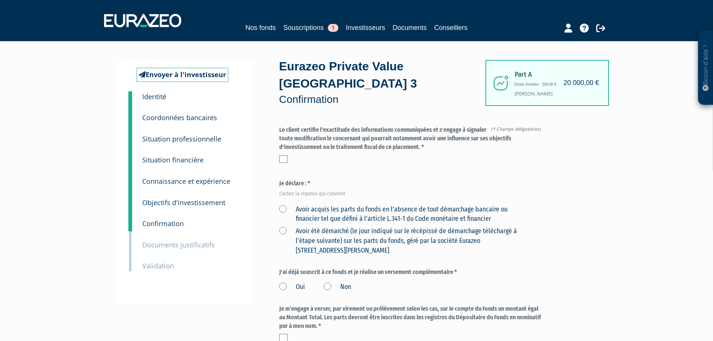
click at [284, 155] on label at bounding box center [283, 158] width 8 height 7
click at [0, 0] on input "checkbox" at bounding box center [0, 0] width 0 height 0
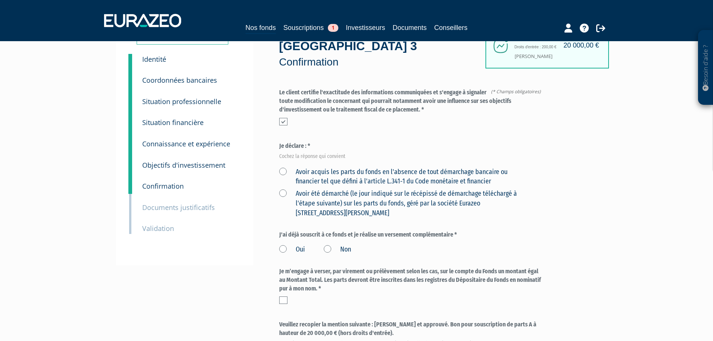
click at [282, 167] on label "Avoir acquis les parts du fonds en l'absence de tout démarchage bancaire ou fin…" at bounding box center [402, 176] width 247 height 19
click at [0, 0] on financier "Avoir acquis les parts du fonds en l'absence de tout démarchage bancaire ou fin…" at bounding box center [0, 0] width 0 height 0
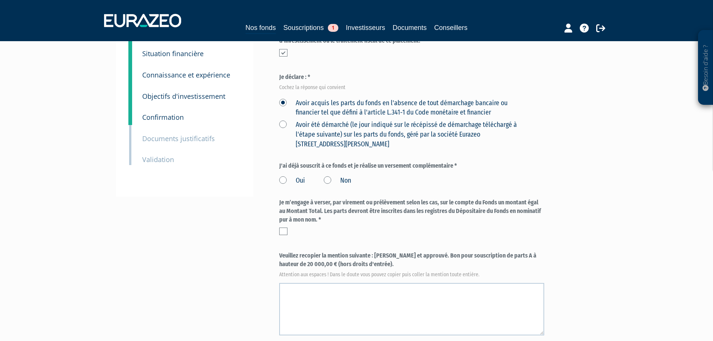
scroll to position [112, 0]
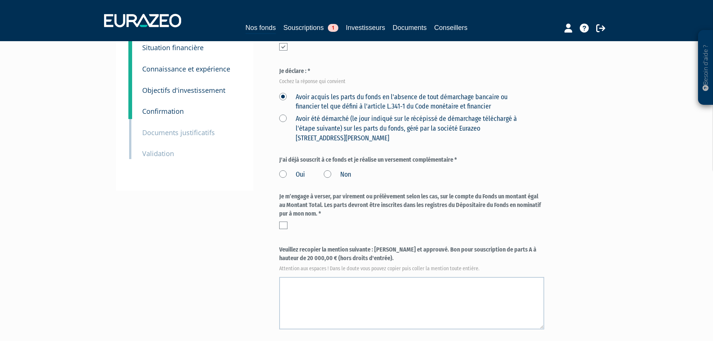
click at [327, 170] on label "Non" at bounding box center [337, 175] width 27 height 10
click at [0, 0] on input "Non" at bounding box center [0, 0] width 0 height 0
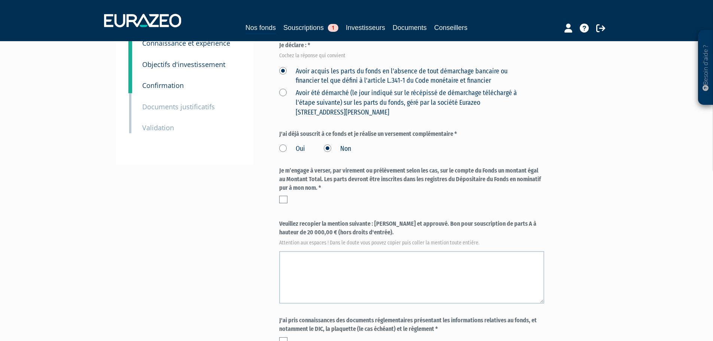
scroll to position [150, 0]
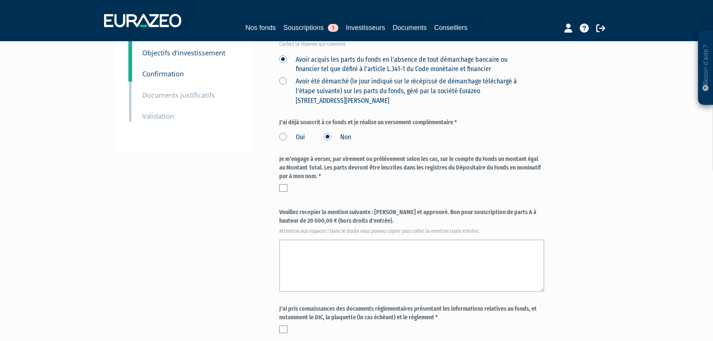
click at [286, 184] on label at bounding box center [283, 187] width 8 height 7
click at [0, 0] on input "checkbox" at bounding box center [0, 0] width 0 height 0
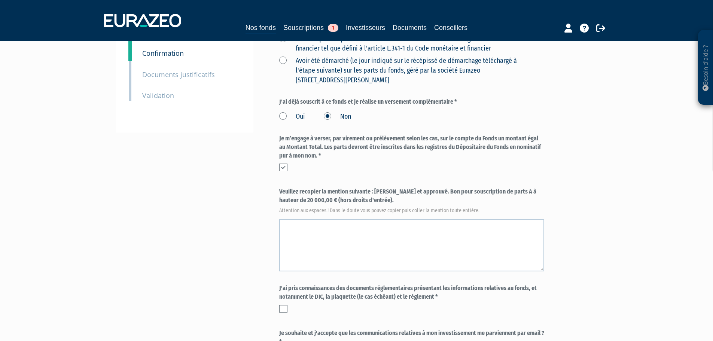
scroll to position [187, 0]
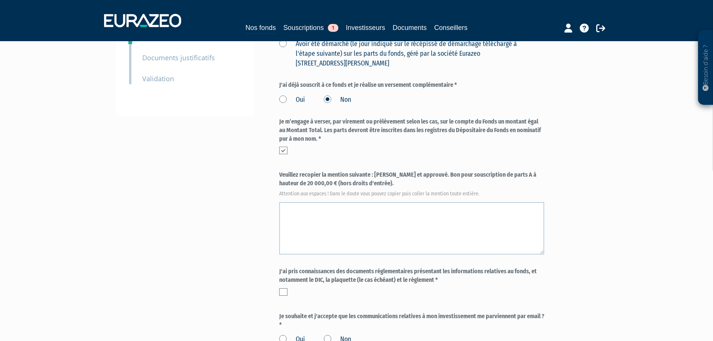
click at [378, 171] on label "Veuillez recopier la mention suivante : [PERSON_NAME] et approuvé. Bon pour sou…" at bounding box center [411, 183] width 265 height 25
click at [374, 171] on label "Veuillez recopier la mention suivante : [PERSON_NAME] et approuvé. Bon pour sou…" at bounding box center [411, 183] width 265 height 25
click at [374, 171] on label "Veuillez recopier la mention suivante : Lu et approuvé. Bon pour souscription d…" at bounding box center [411, 183] width 265 height 25
click at [359, 171] on label "Veuillez recopier la mention suivante : Lu et approuvé. Bon pour souscription d…" at bounding box center [411, 183] width 265 height 25
copy label "Lu et approuvé. Bon pour souscription de parts A à hauteur de 20 000,00 € (hors…"
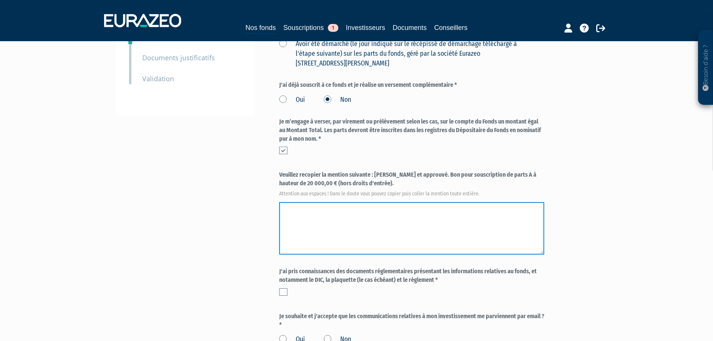
click at [320, 202] on textarea at bounding box center [411, 228] width 265 height 52
paste textarea "Lu et approuvé. Bon pour souscription de parts A à hauteur de 20 000,00 € (hors…"
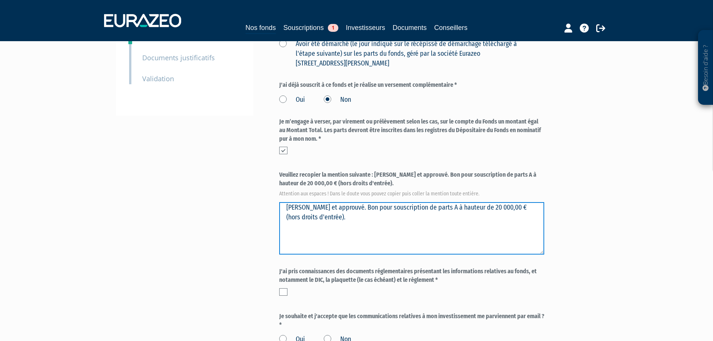
click at [322, 202] on textarea at bounding box center [411, 228] width 265 height 52
click at [318, 202] on textarea at bounding box center [411, 228] width 265 height 52
click at [355, 202] on textarea at bounding box center [411, 228] width 265 height 52
click at [531, 202] on textarea at bounding box center [411, 228] width 265 height 52
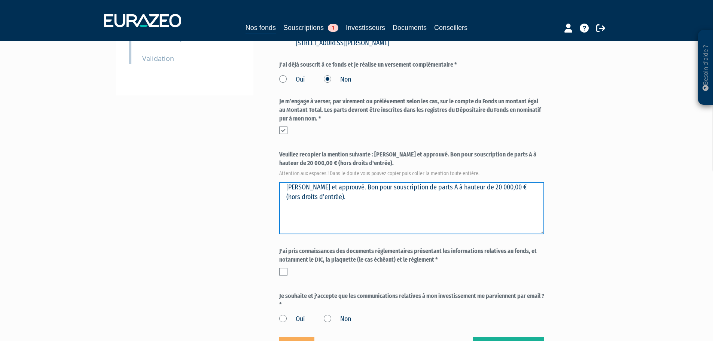
scroll to position [224, 0]
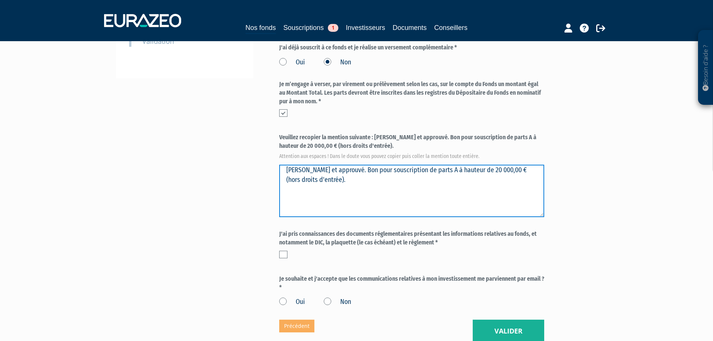
type textarea "Lu et approuvé. Bon pour souscription de parts A à hauteur de 20 000,00 € (hors…"
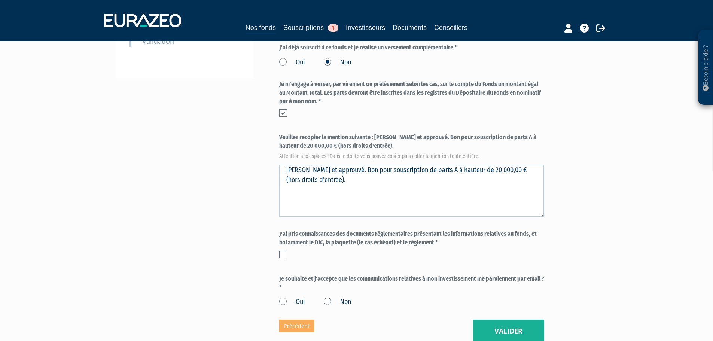
click at [285, 251] on label at bounding box center [283, 254] width 8 height 7
click at [0, 0] on input "checkbox" at bounding box center [0, 0] width 0 height 0
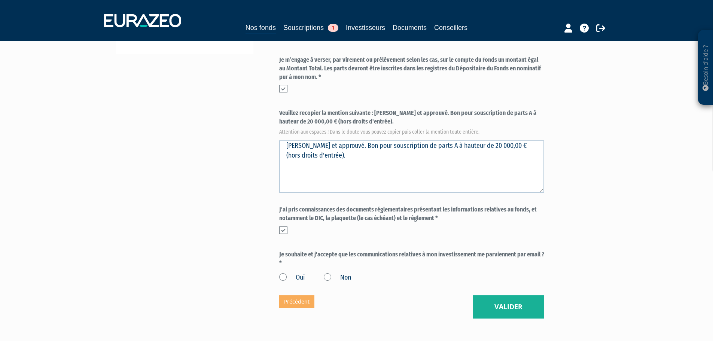
scroll to position [262, 0]
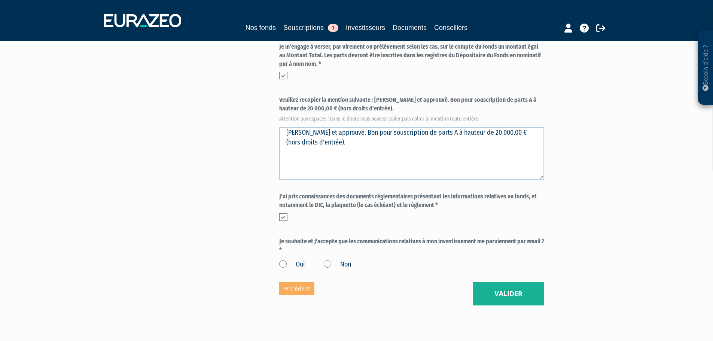
click at [282, 260] on label "Oui" at bounding box center [292, 265] width 26 height 10
click at [0, 0] on input "Oui" at bounding box center [0, 0] width 0 height 0
click at [527, 282] on button "Valider" at bounding box center [507, 293] width 71 height 23
